Goal: Transaction & Acquisition: Book appointment/travel/reservation

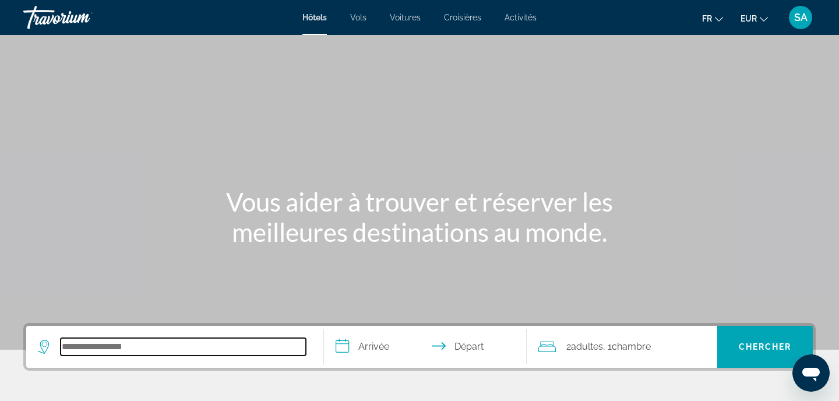
click at [100, 343] on input "Search hotel destination" at bounding box center [183, 346] width 245 height 17
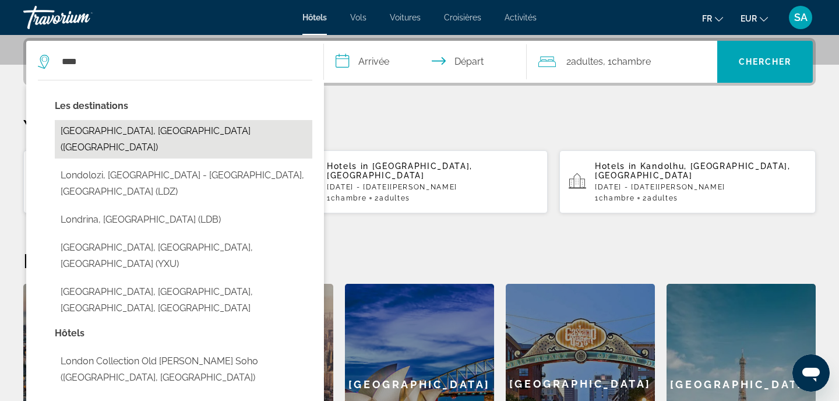
click at [149, 142] on button "[GEOGRAPHIC_DATA], [GEOGRAPHIC_DATA] ([GEOGRAPHIC_DATA])" at bounding box center [184, 139] width 258 height 38
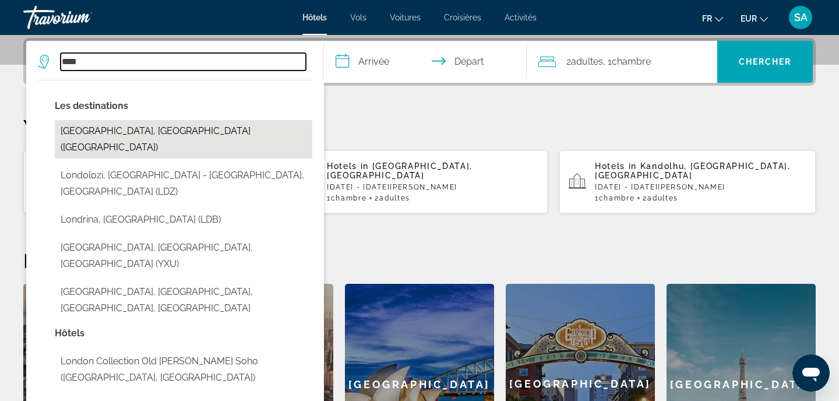
type input "**********"
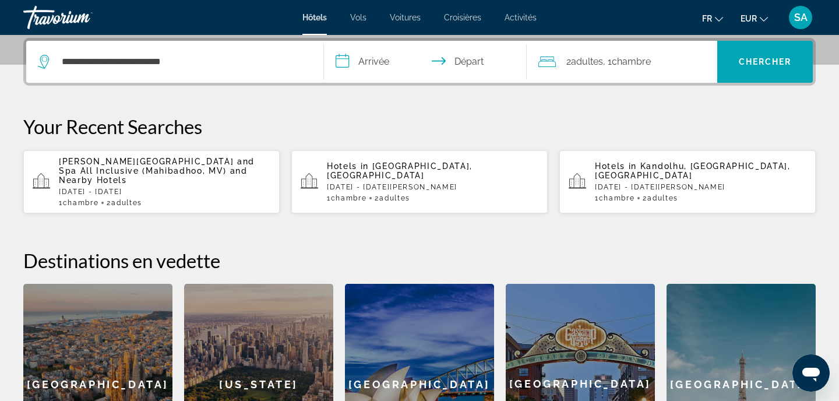
click at [369, 64] on input "**********" at bounding box center [428, 63] width 208 height 45
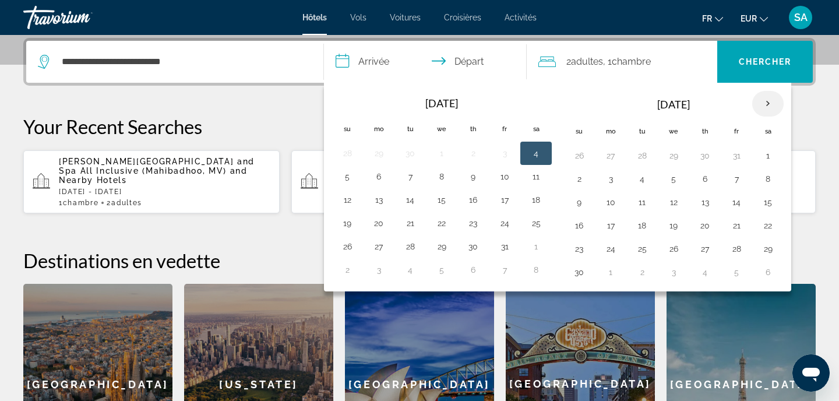
click at [763, 110] on th "Next month" at bounding box center [767, 104] width 31 height 26
click at [737, 228] on button "26" at bounding box center [736, 225] width 19 height 16
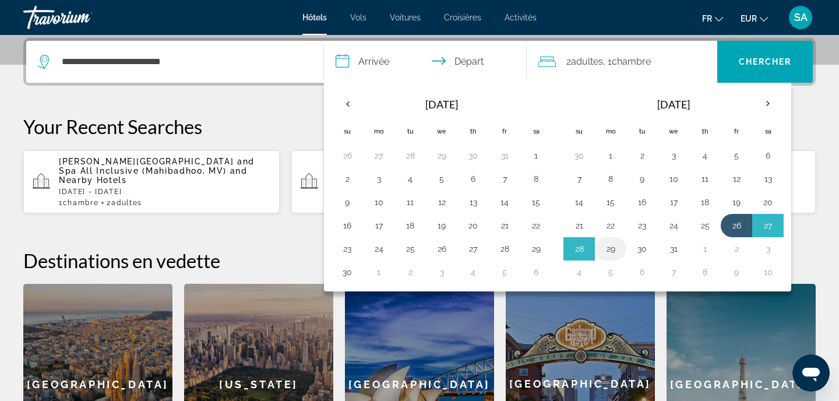
click at [615, 248] on button "29" at bounding box center [611, 249] width 19 height 16
type input "**********"
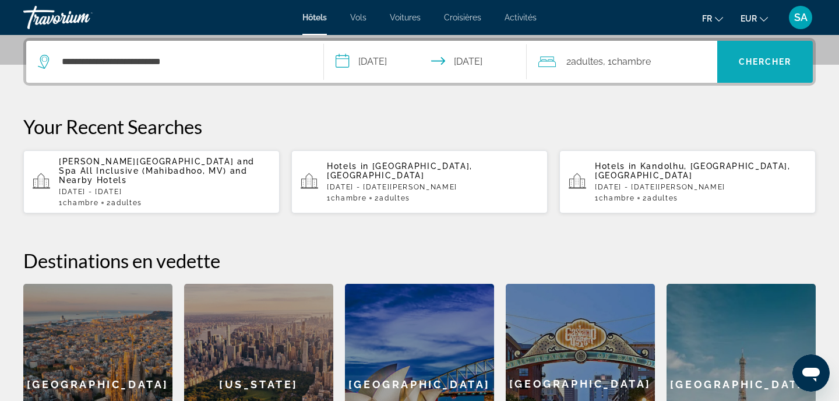
click at [790, 68] on span "Search" at bounding box center [766, 62] width 96 height 28
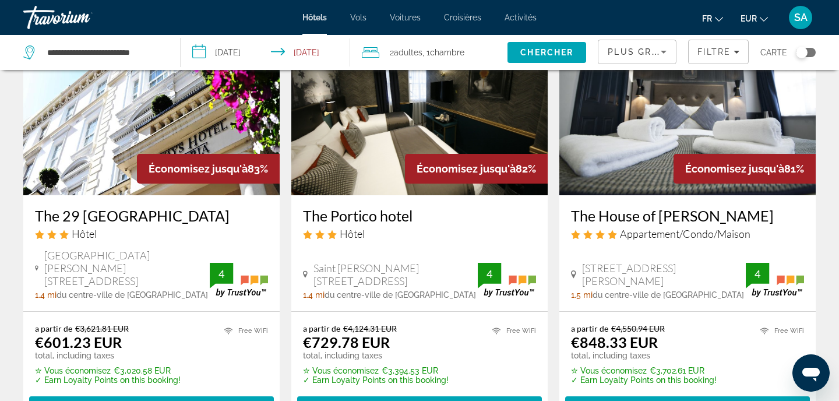
scroll to position [85, 0]
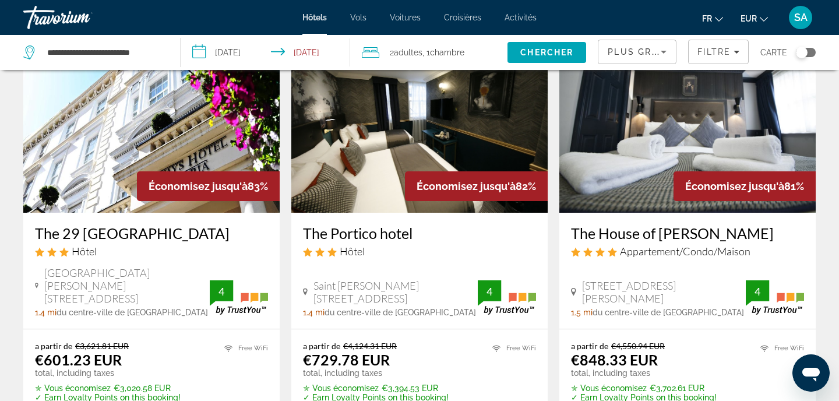
click at [178, 153] on img "Main content" at bounding box center [151, 119] width 256 height 187
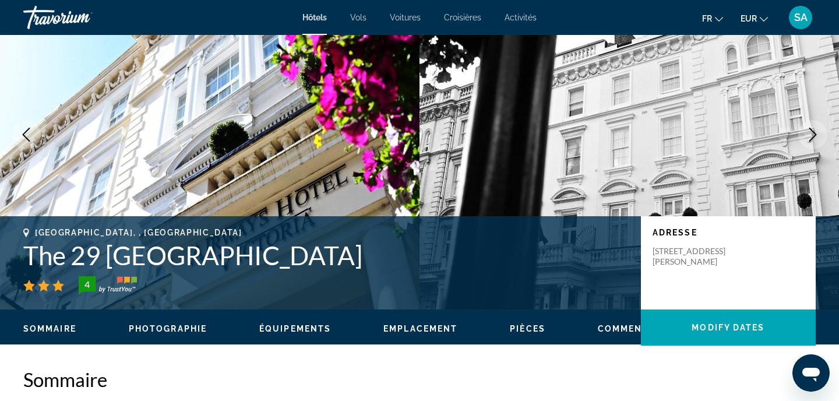
scroll to position [127, 0]
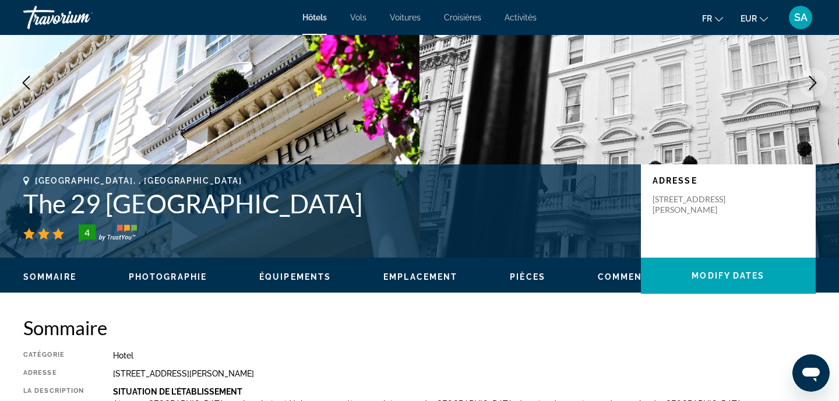
click at [135, 208] on h1 "The 29 [GEOGRAPHIC_DATA]" at bounding box center [326, 203] width 606 height 30
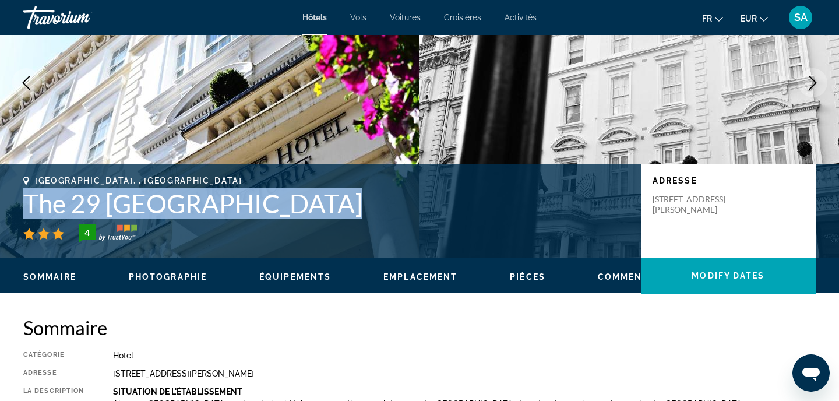
click at [135, 208] on h1 "The 29 [GEOGRAPHIC_DATA]" at bounding box center [326, 203] width 606 height 30
copy h1 "The 29 [GEOGRAPHIC_DATA]"
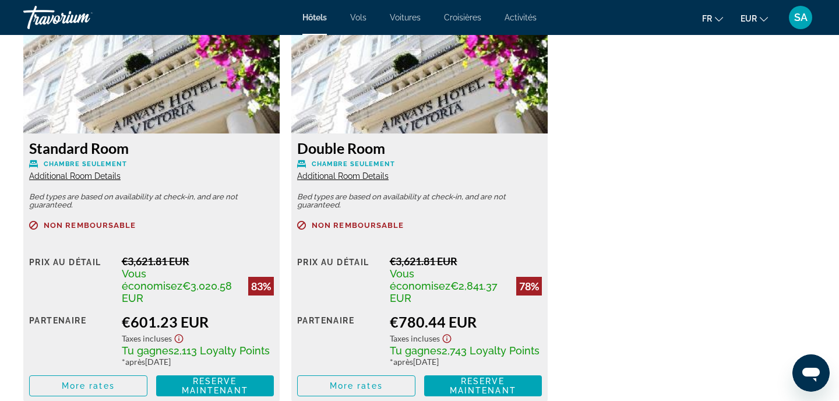
scroll to position [1656, 0]
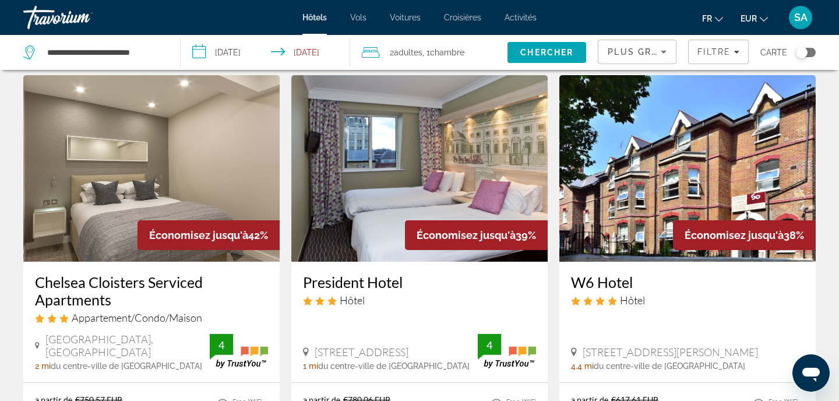
scroll to position [962, 0]
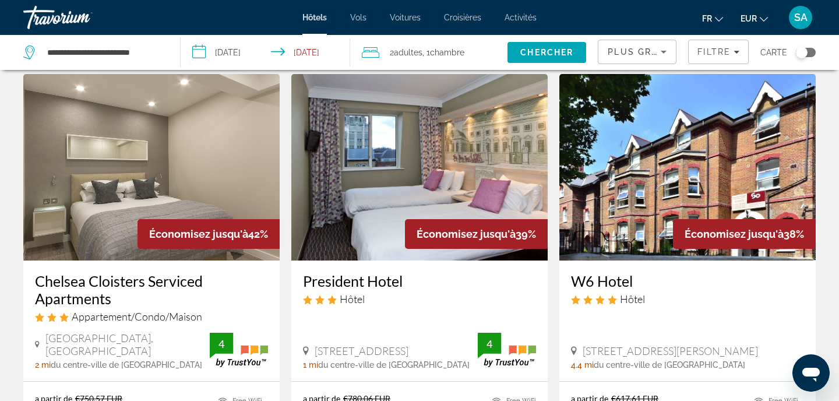
click at [631, 175] on img "Main content" at bounding box center [688, 167] width 256 height 187
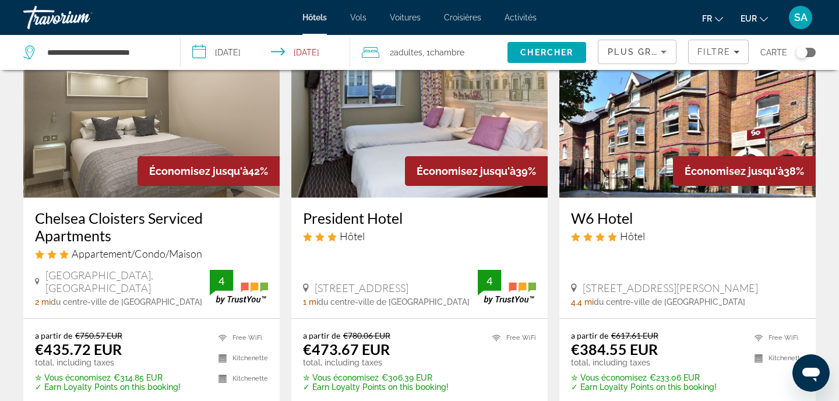
scroll to position [1022, 0]
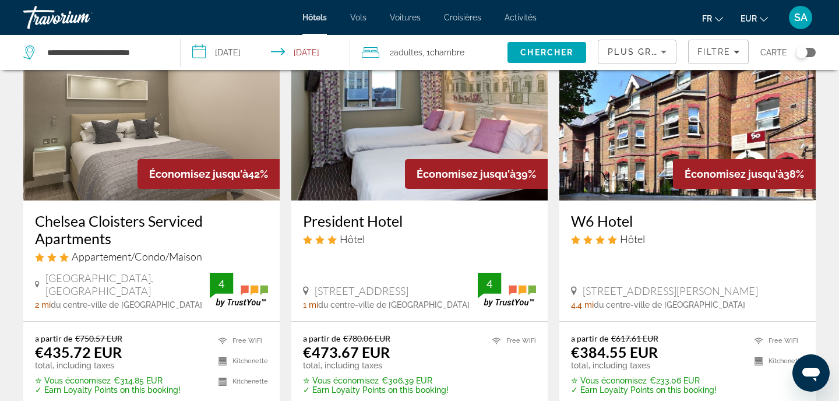
click at [332, 105] on img "Main content" at bounding box center [419, 107] width 256 height 187
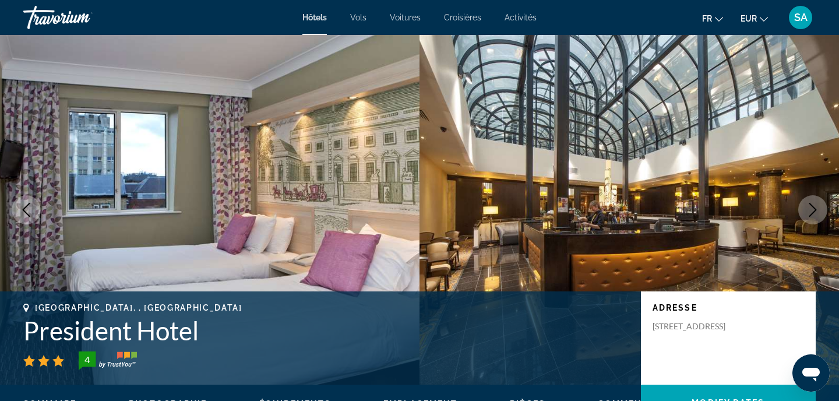
click at [332, 105] on img "Main content" at bounding box center [210, 210] width 420 height 350
click at [116, 335] on h1 "President Hotel" at bounding box center [326, 330] width 606 height 30
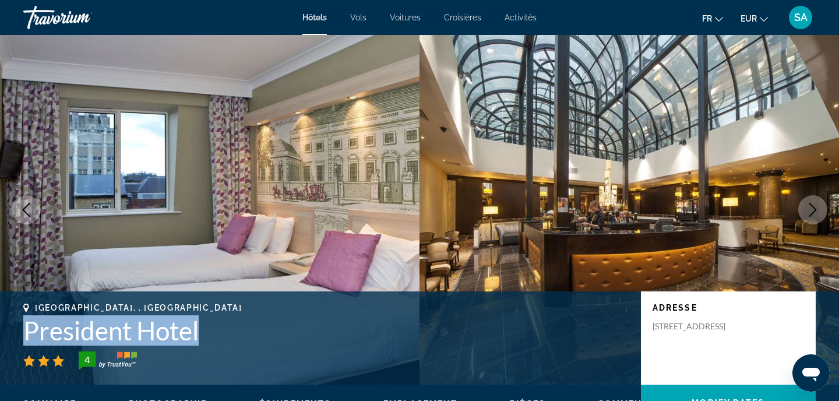
click at [116, 335] on h1 "President Hotel" at bounding box center [326, 330] width 606 height 30
copy h1 "President Hotel"
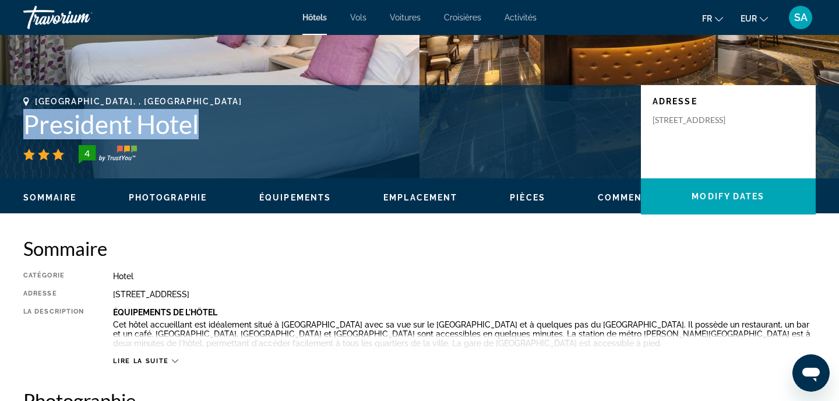
scroll to position [192, 0]
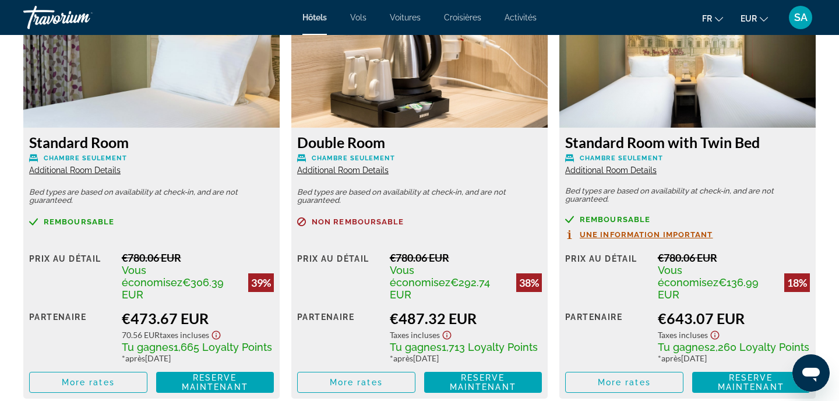
scroll to position [1623, 0]
